Goal: Task Accomplishment & Management: Complete application form

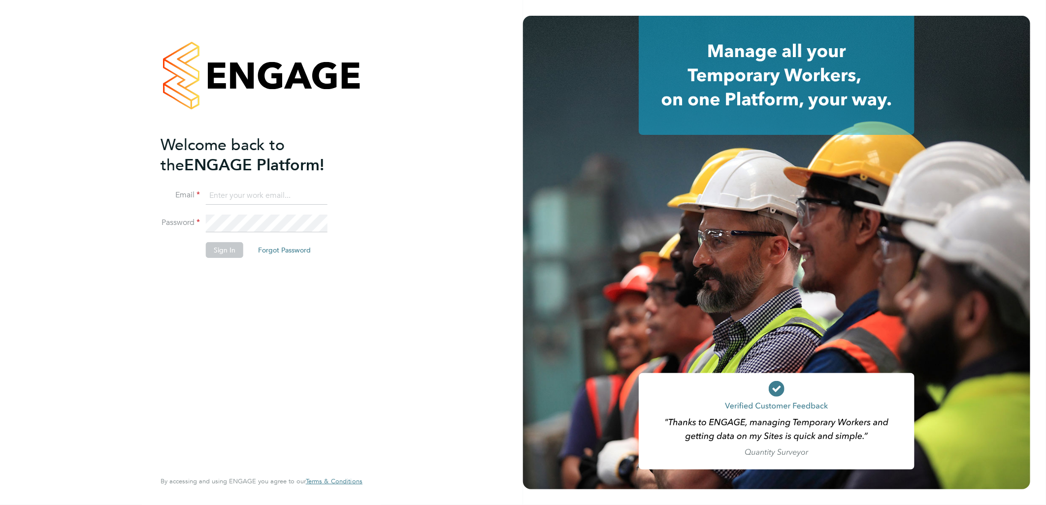
type input "[PERSON_NAME][EMAIL_ADDRESS][PERSON_NAME][DOMAIN_NAME]"
click at [225, 254] on button "Sign In" at bounding box center [224, 250] width 37 height 16
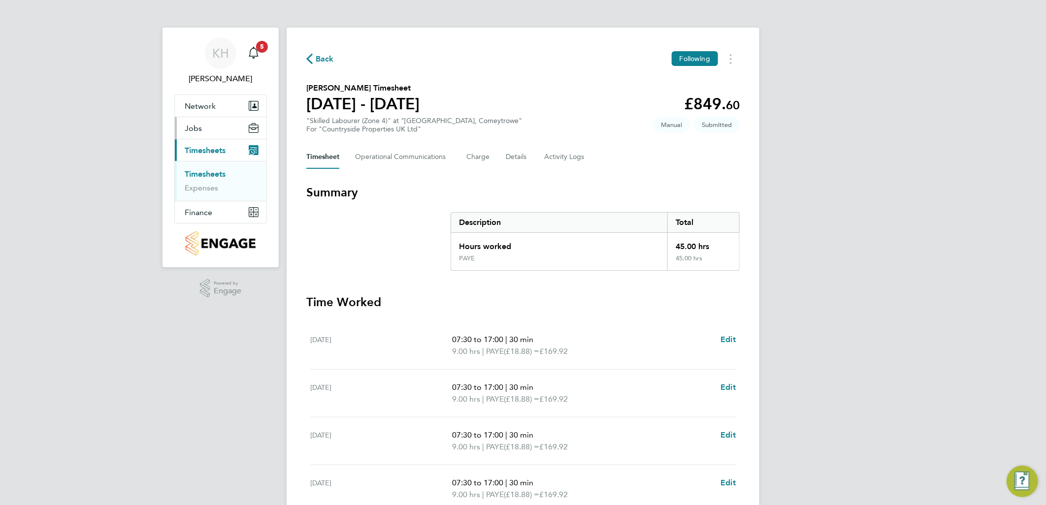
click at [200, 133] on span "Jobs" at bounding box center [193, 128] width 17 height 9
click at [198, 133] on span "Jobs" at bounding box center [193, 128] width 17 height 9
click at [208, 157] on link "Vacancies" at bounding box center [202, 151] width 35 height 9
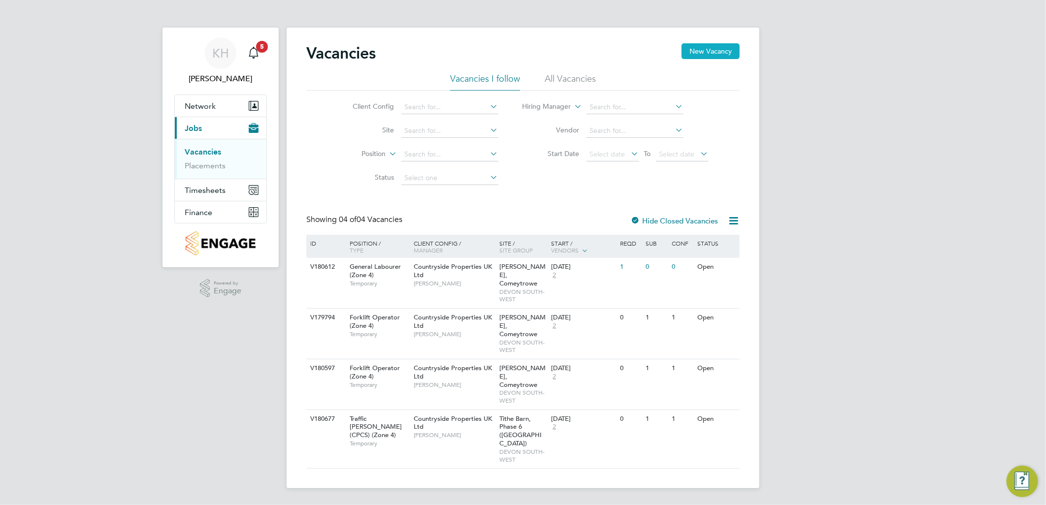
click at [709, 53] on button "New Vacancy" at bounding box center [710, 51] width 58 height 16
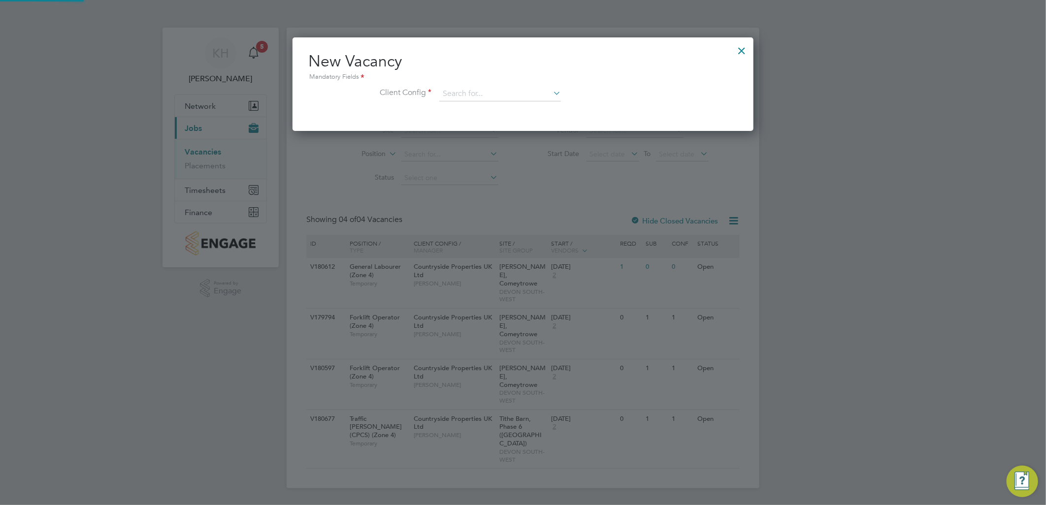
scroll to position [93, 461]
click at [454, 89] on input at bounding box center [500, 94] width 122 height 15
click at [482, 212] on li "Countryside Properties UK Ltd" at bounding box center [565, 214] width 252 height 13
type input "Countryside Properties UK Ltd"
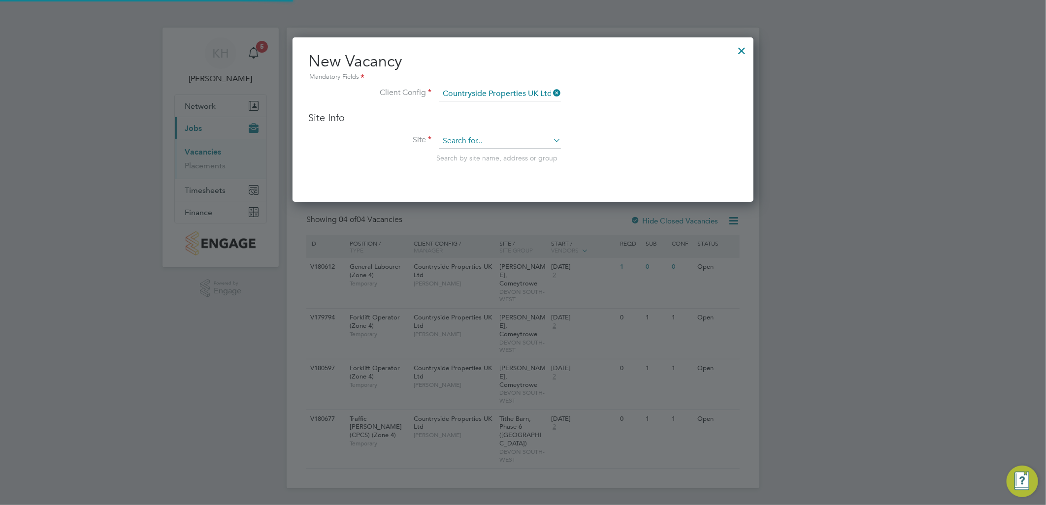
click at [460, 140] on input at bounding box center [500, 141] width 122 height 15
click at [495, 150] on li "Tithe Barn, Phase 6 (Exeter)" at bounding box center [510, 154] width 143 height 13
type input "Tithe Barn, Phase 6 (Exeter)"
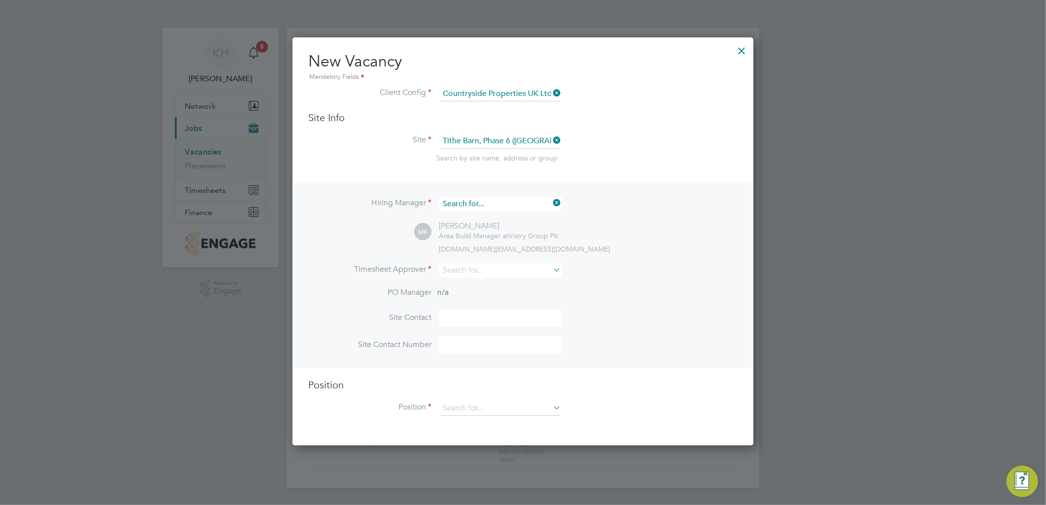
scroll to position [363, 461]
click at [515, 206] on input at bounding box center [500, 204] width 122 height 14
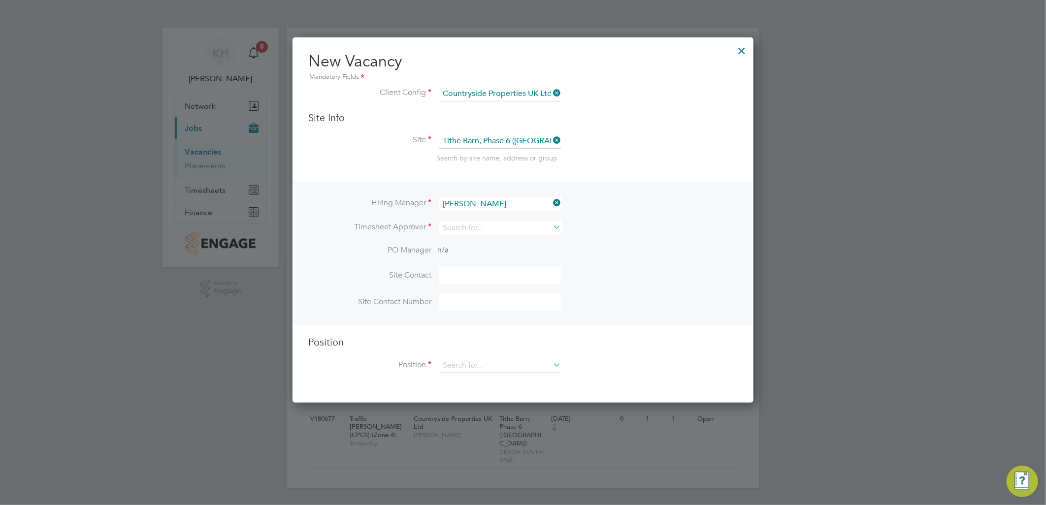
click at [484, 230] on li "Dave Smith" at bounding box center [501, 229] width 125 height 13
type input "Dave Smith"
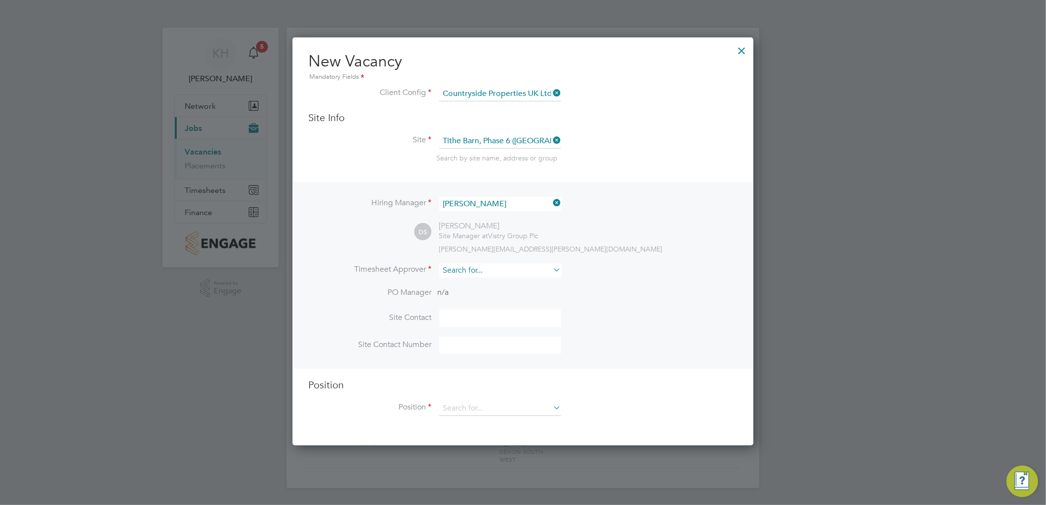
click at [454, 268] on input at bounding box center [500, 270] width 122 height 14
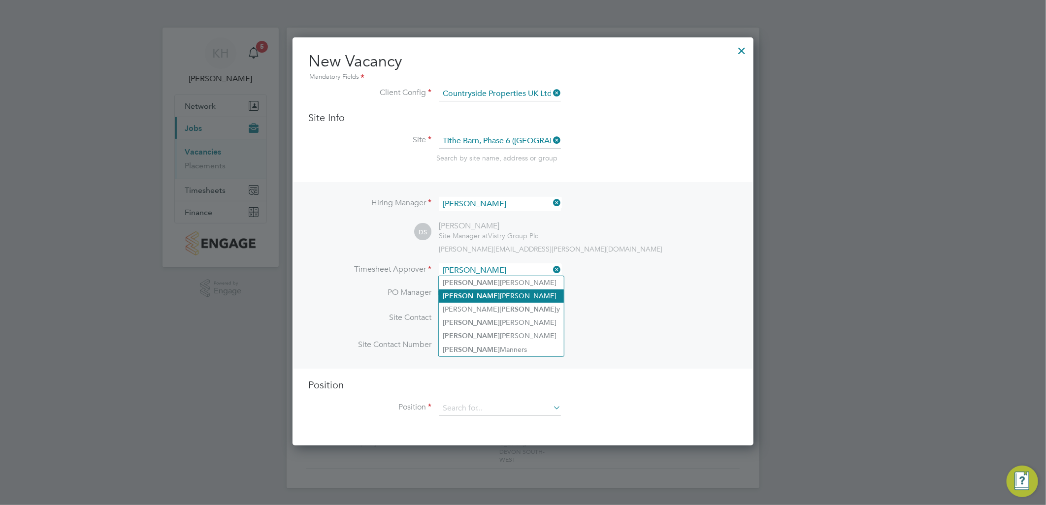
click at [465, 296] on li "Dave Smith" at bounding box center [501, 295] width 125 height 13
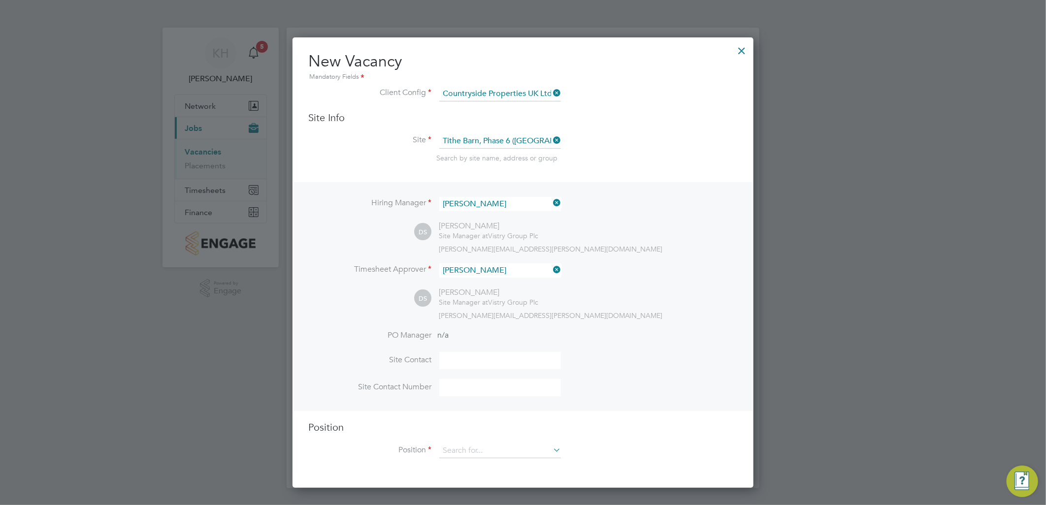
type input "Dave Smith"
click at [476, 444] on input at bounding box center [500, 451] width 122 height 15
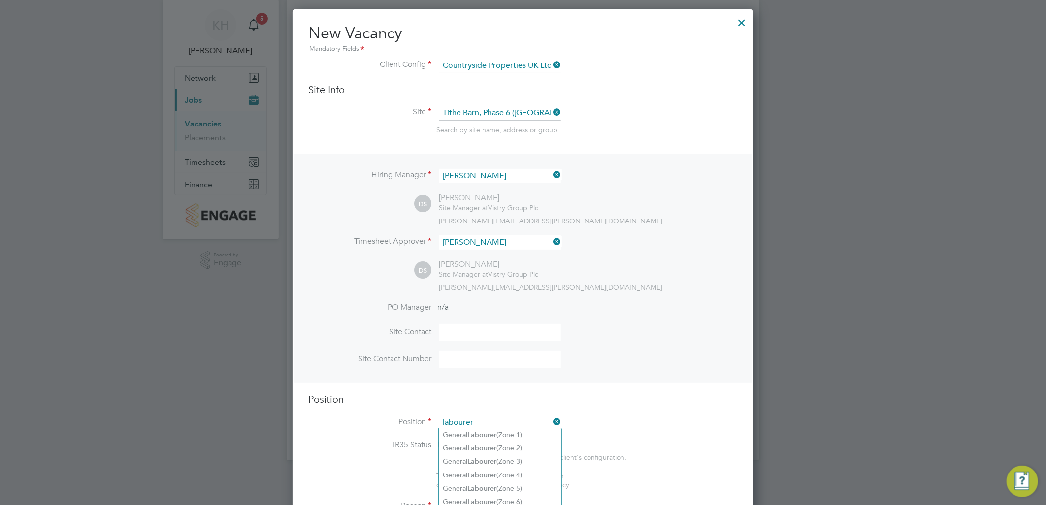
scroll to position [55, 0]
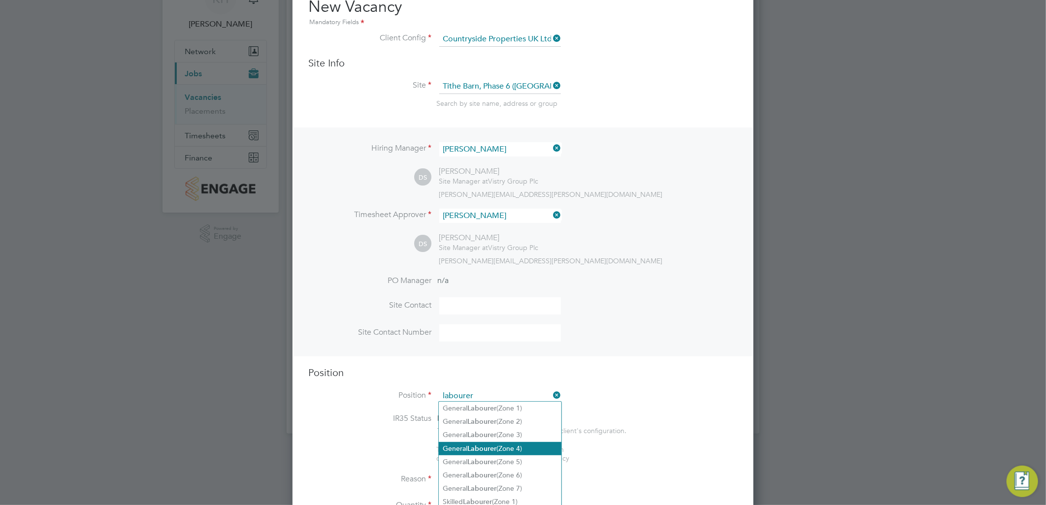
click at [482, 446] on b "Labourer" at bounding box center [481, 449] width 29 height 8
type input "General Labourer (Zone 4)"
type textarea "- General site labouring duties - Supporting the trades on site - Moving materi…"
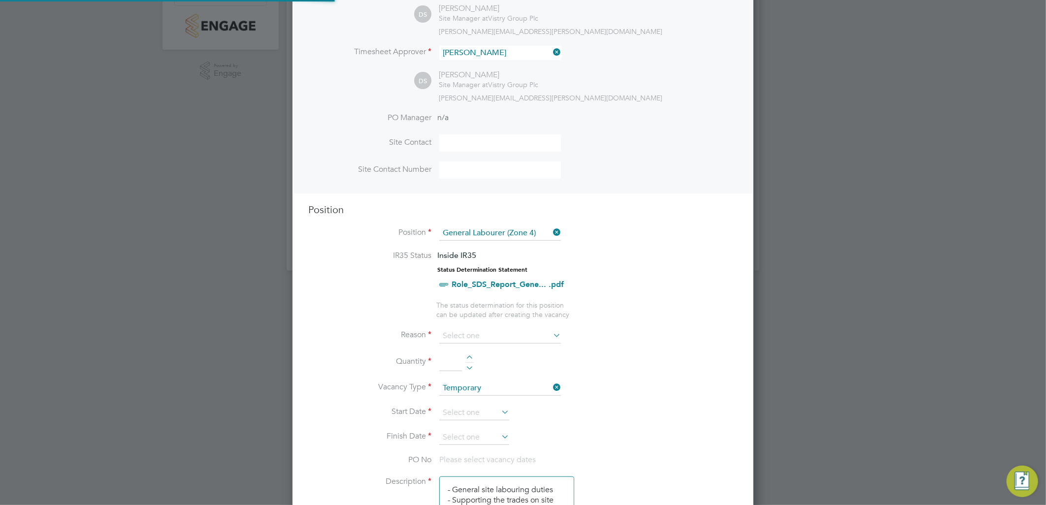
scroll to position [29, 51]
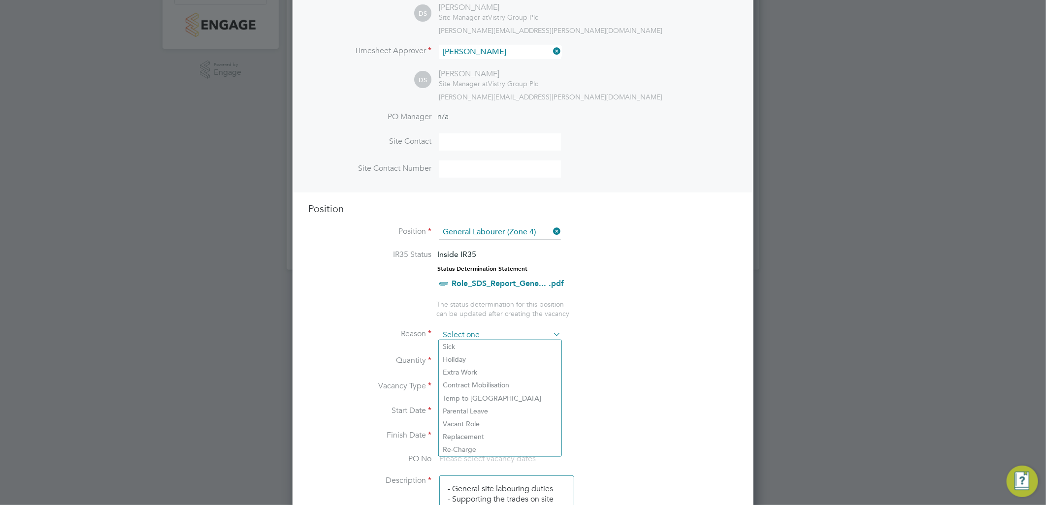
click at [463, 328] on input at bounding box center [500, 335] width 122 height 15
click at [464, 362] on li "Holiday" at bounding box center [500, 359] width 123 height 13
type input "Holiday"
click at [469, 349] on li "Reason Holiday" at bounding box center [522, 340] width 429 height 25
click at [471, 353] on li "Quantity" at bounding box center [522, 367] width 429 height 28
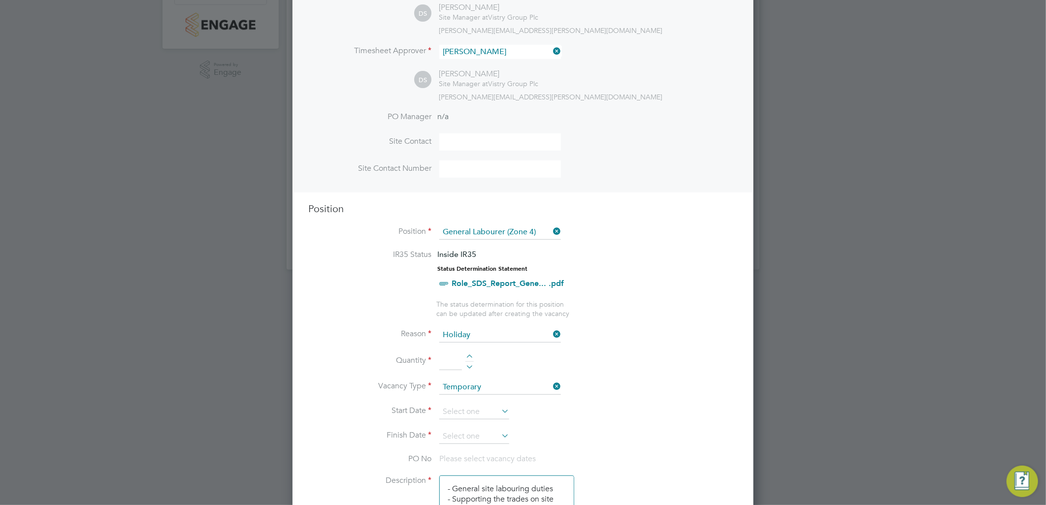
click at [468, 354] on div at bounding box center [469, 357] width 8 height 7
type input "1"
click at [499, 409] on icon at bounding box center [499, 411] width 0 height 14
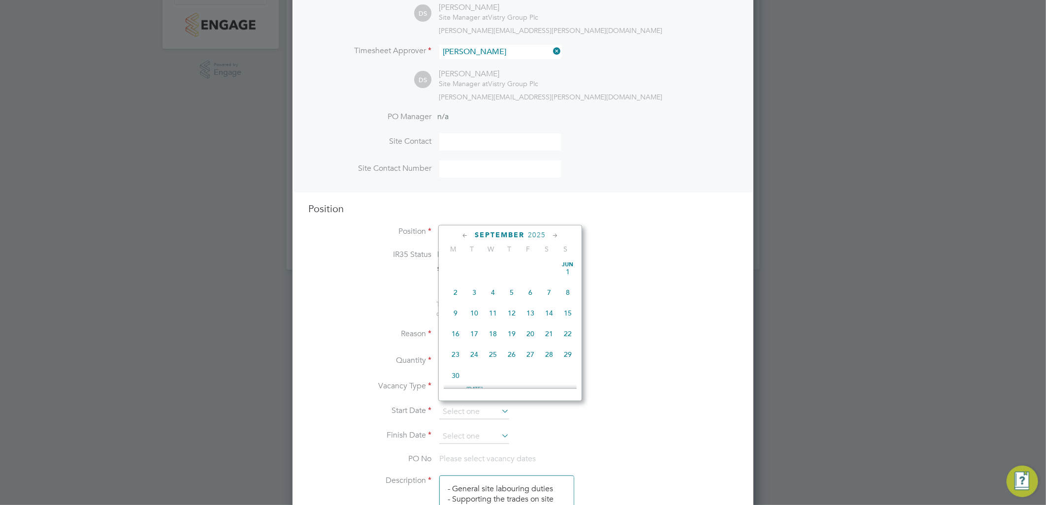
scroll to position [358, 0]
drag, startPoint x: 531, startPoint y: 290, endPoint x: 511, endPoint y: 287, distance: 20.5
click at [531, 289] on span "19" at bounding box center [530, 287] width 19 height 19
type input "19 Sep 2025"
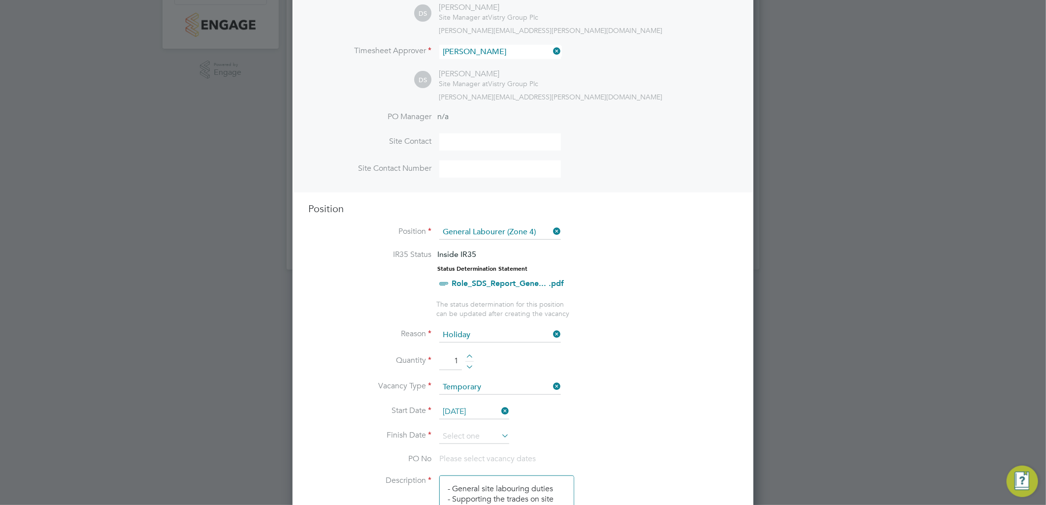
click at [499, 432] on icon at bounding box center [499, 436] width 0 height 14
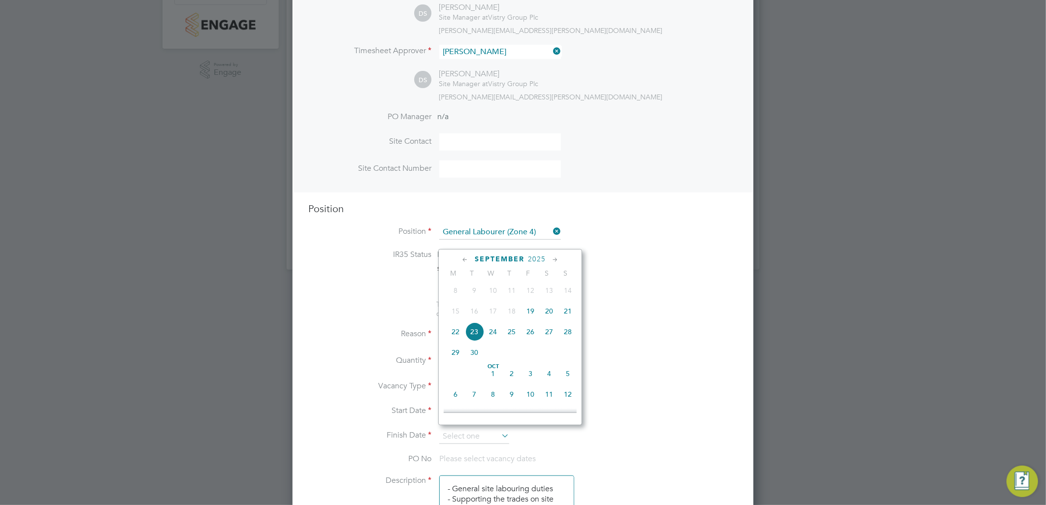
click at [529, 335] on span "26" at bounding box center [530, 331] width 19 height 19
type input "26 Sep 2025"
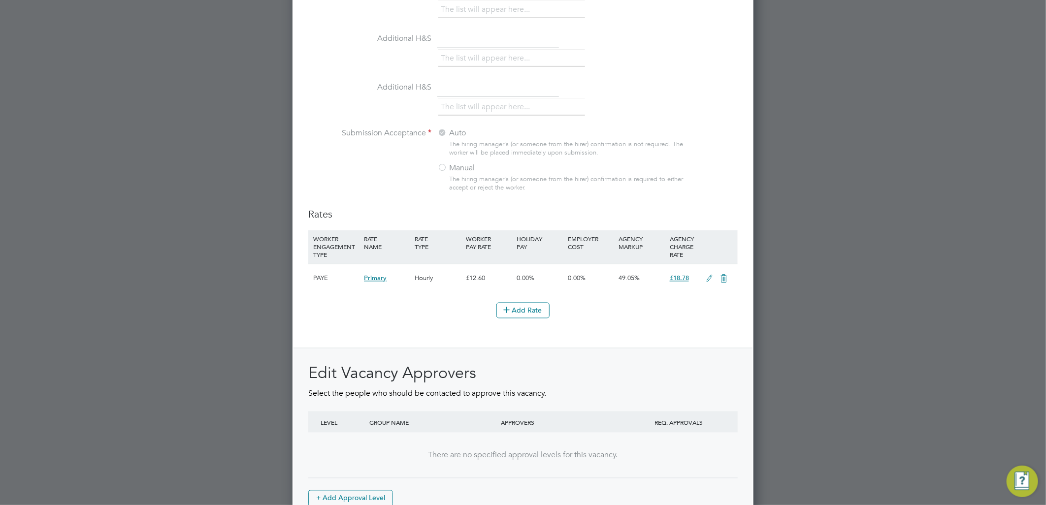
scroll to position [1014, 0]
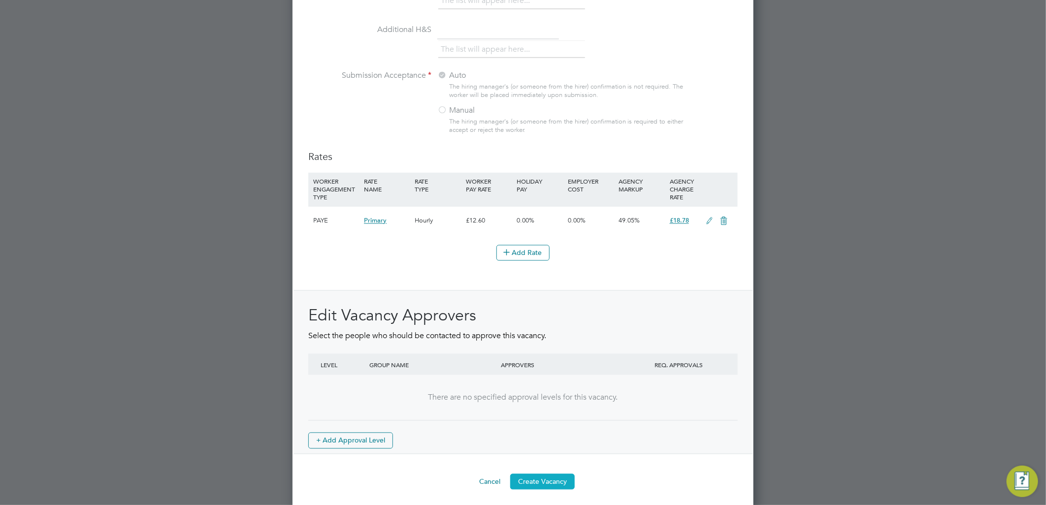
click at [538, 479] on button "Create Vacancy" at bounding box center [542, 482] width 64 height 16
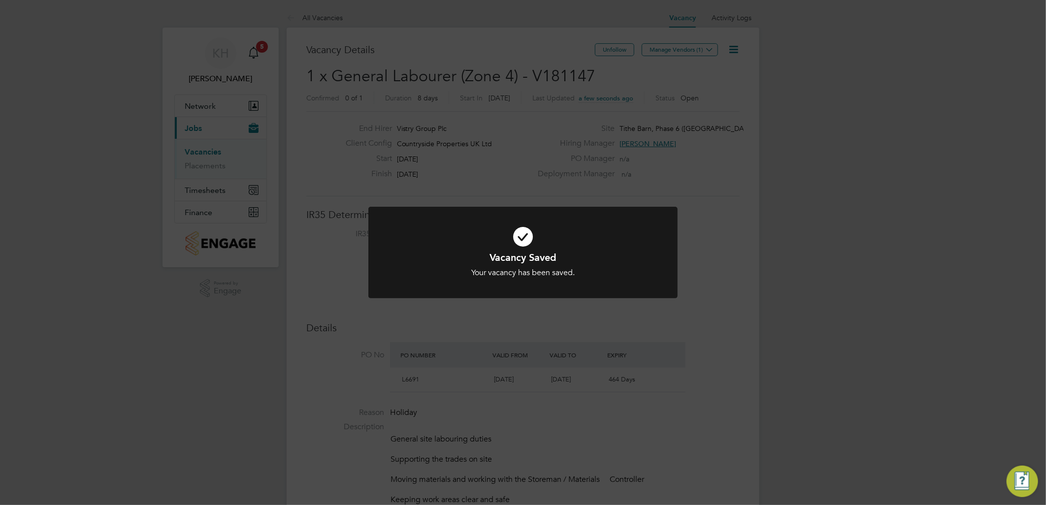
click at [695, 46] on div "Vacancy Saved Your vacancy has been saved. Cancel Okay" at bounding box center [523, 252] width 1046 height 505
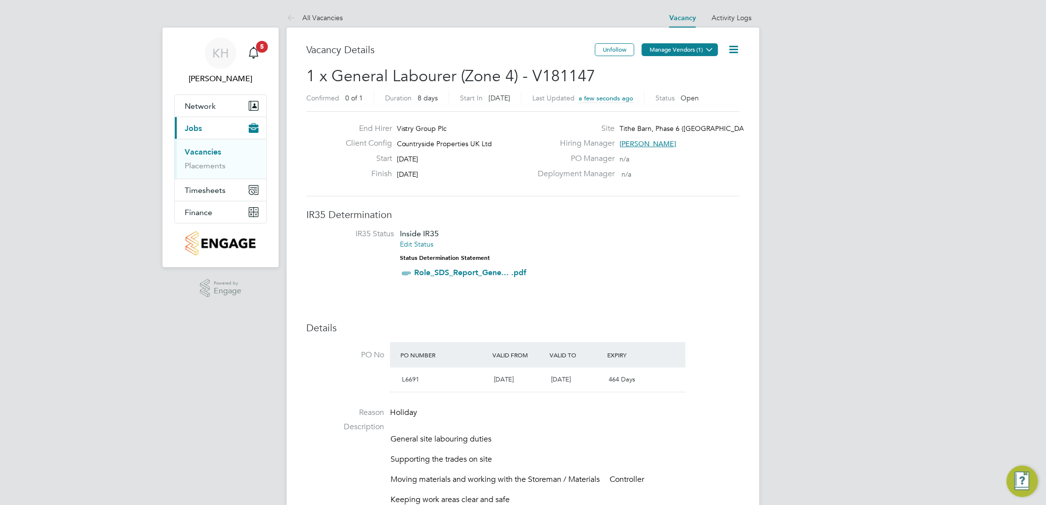
click at [697, 48] on button "Manage Vendors (1)" at bounding box center [680, 49] width 76 height 13
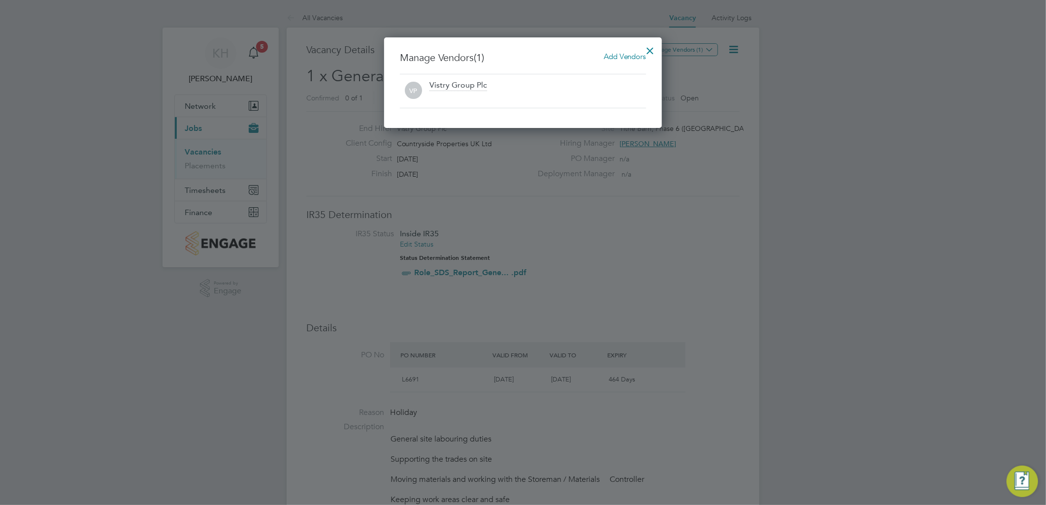
click at [611, 61] on div "Add Vendors" at bounding box center [625, 56] width 42 height 11
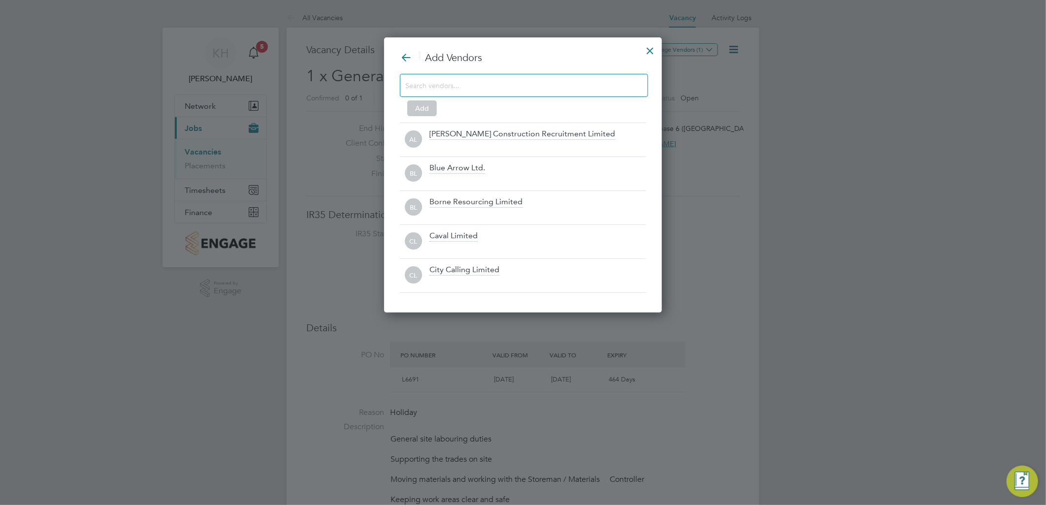
click at [420, 82] on input at bounding box center [516, 85] width 222 height 13
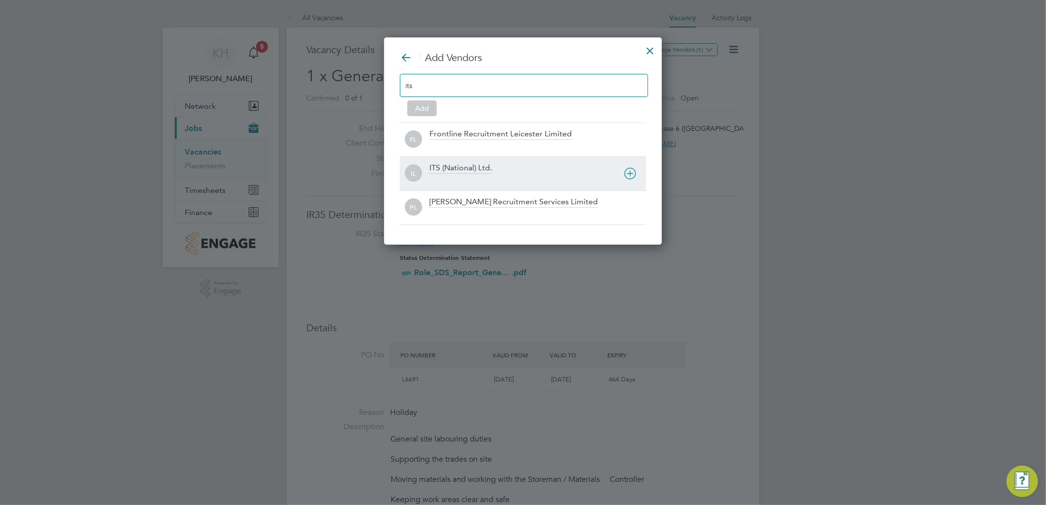
type input "its"
drag, startPoint x: 454, startPoint y: 170, endPoint x: 458, endPoint y: 165, distance: 6.3
click at [454, 170] on div "ITS (National) Ltd." at bounding box center [460, 168] width 63 height 11
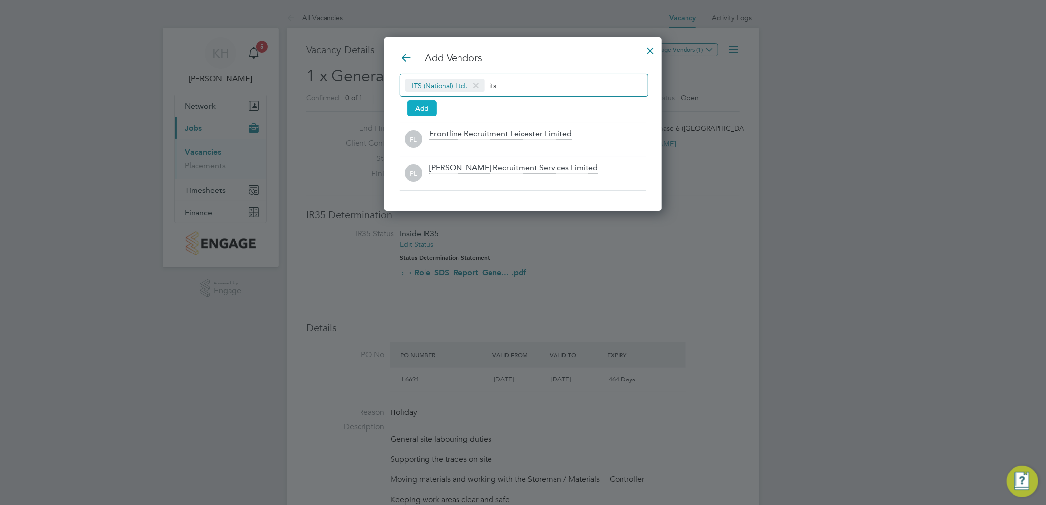
click at [431, 111] on button "Add" at bounding box center [422, 108] width 30 height 16
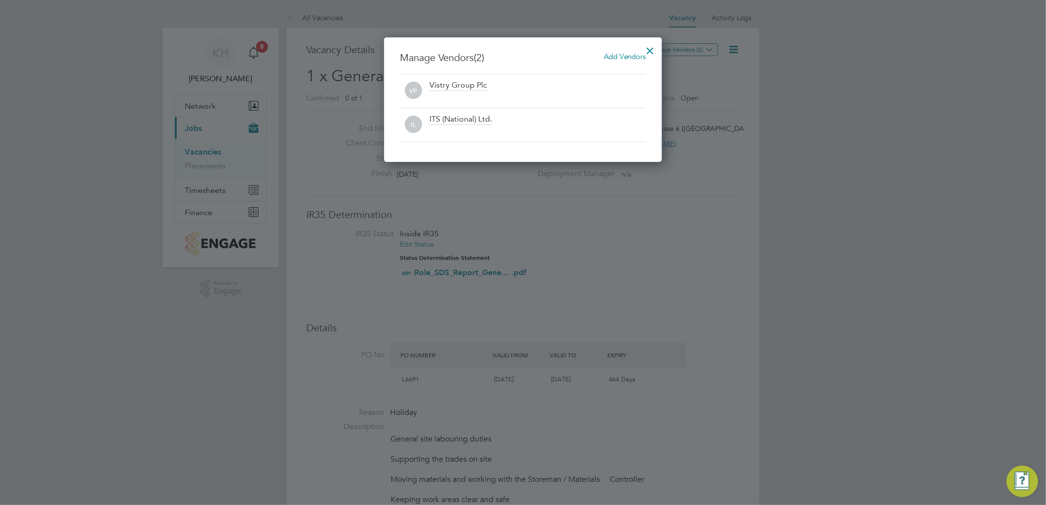
click at [651, 47] on div at bounding box center [651, 48] width 18 height 18
